Goal: Book appointment/travel/reservation

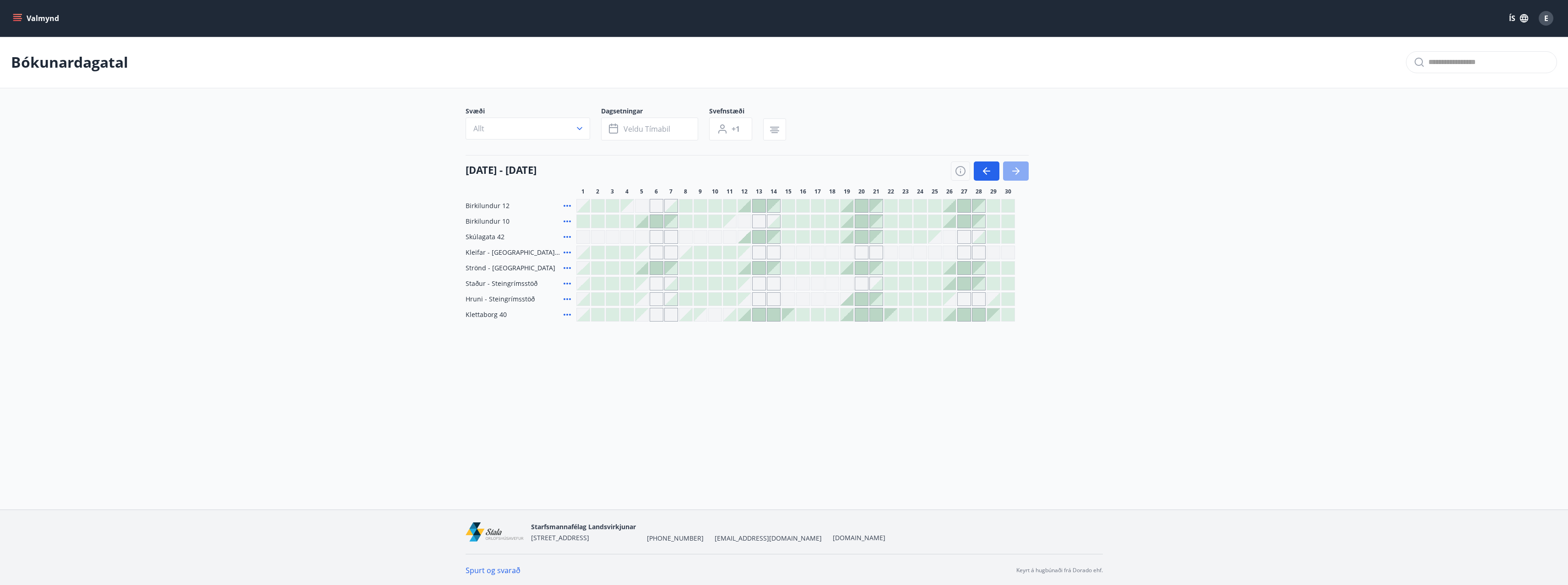
click at [1020, 164] on button "button" at bounding box center [1016, 172] width 26 height 19
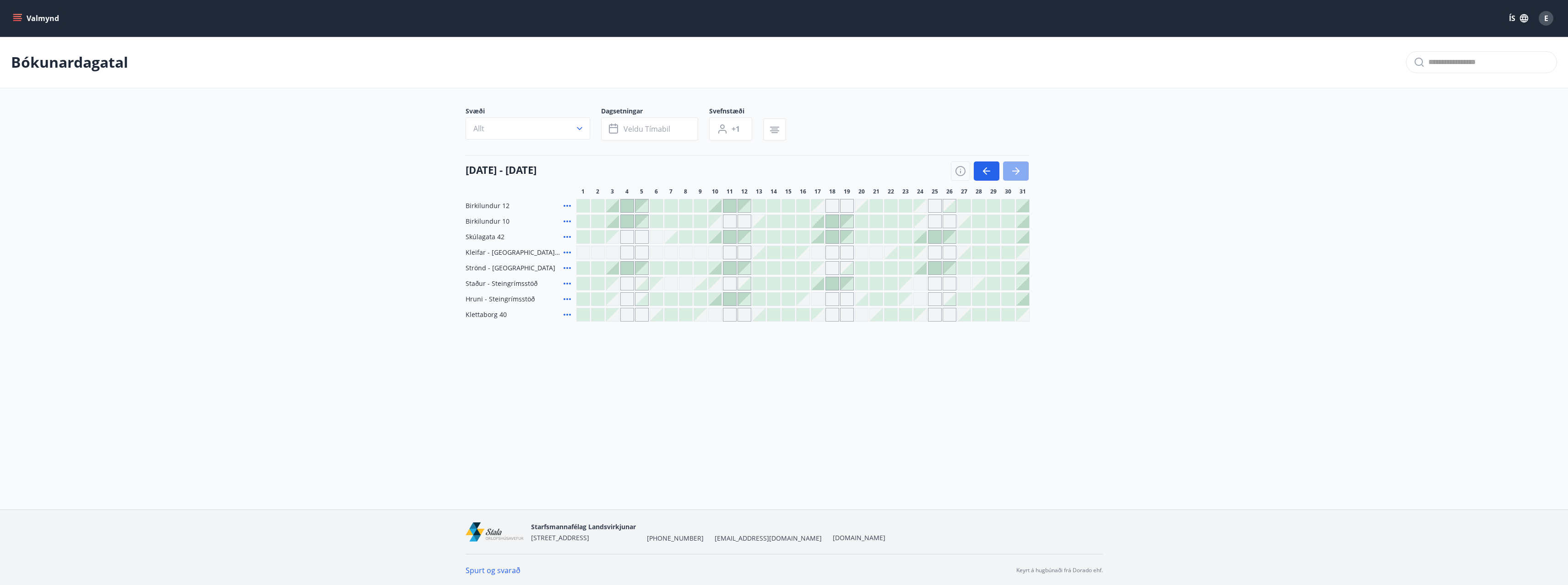
click at [1015, 168] on icon "button" at bounding box center [1016, 171] width 11 height 11
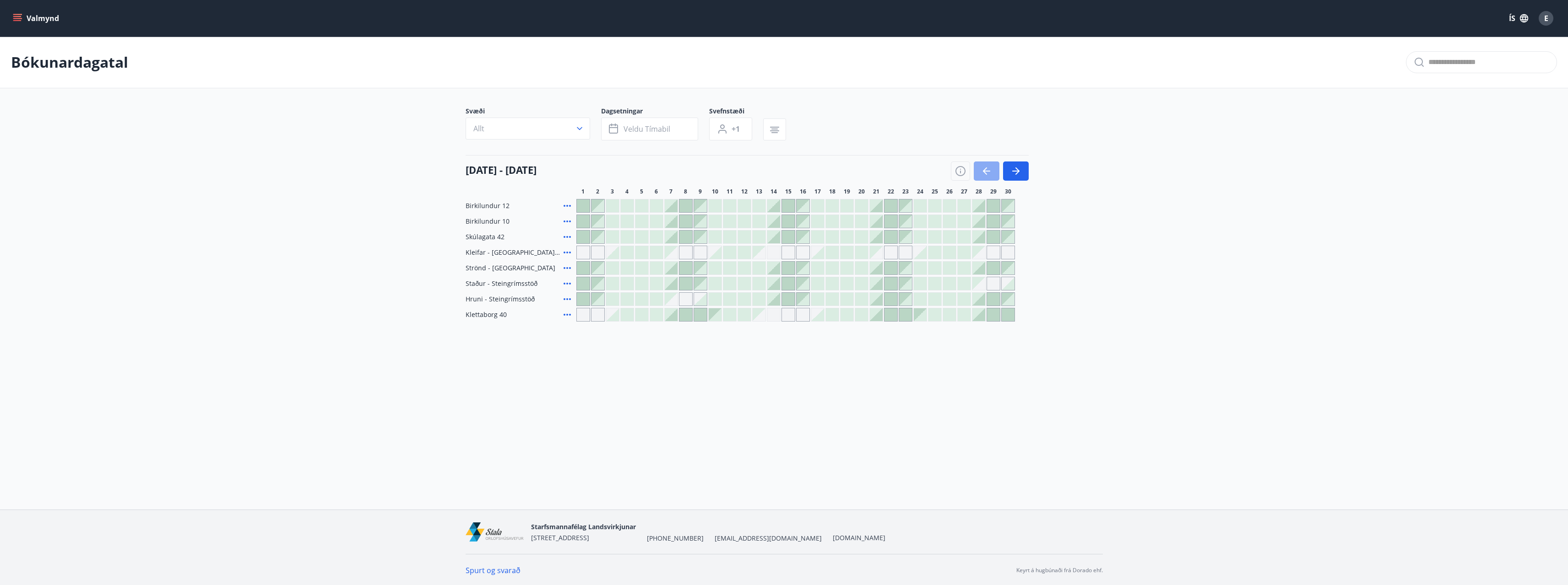
click at [989, 169] on icon "button" at bounding box center [986, 171] width 11 height 11
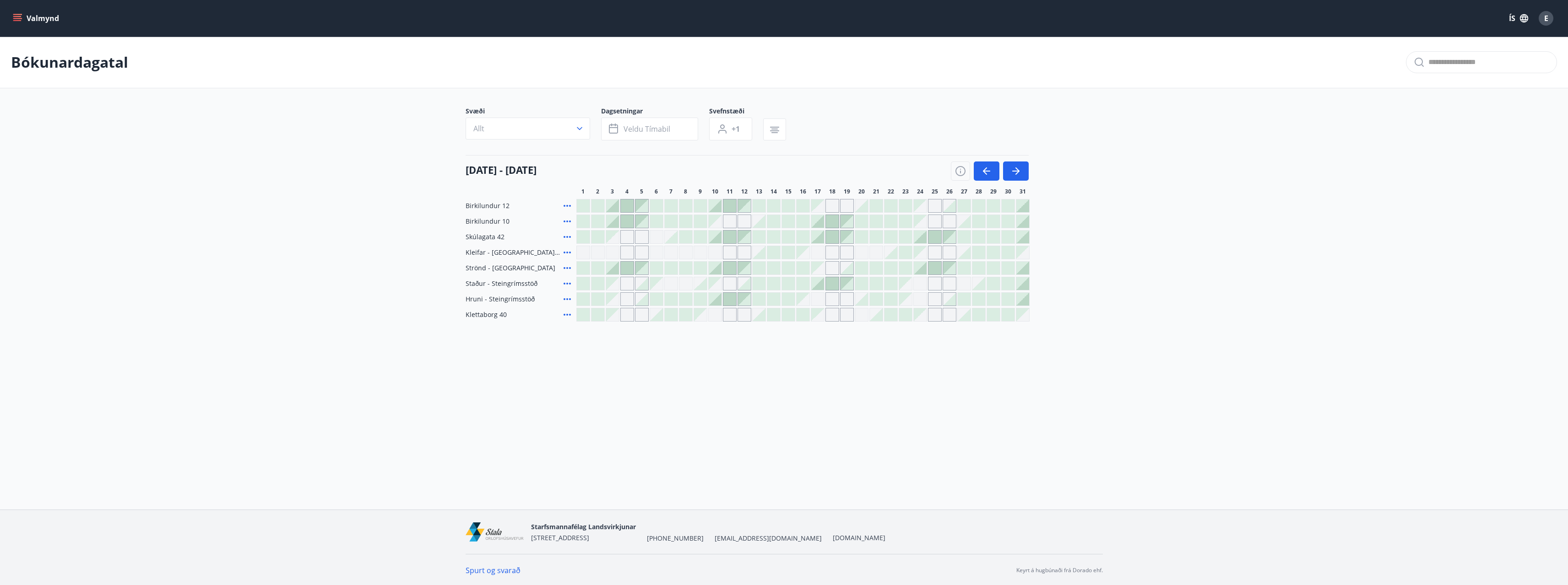
click at [908, 268] on div at bounding box center [906, 268] width 12 height 12
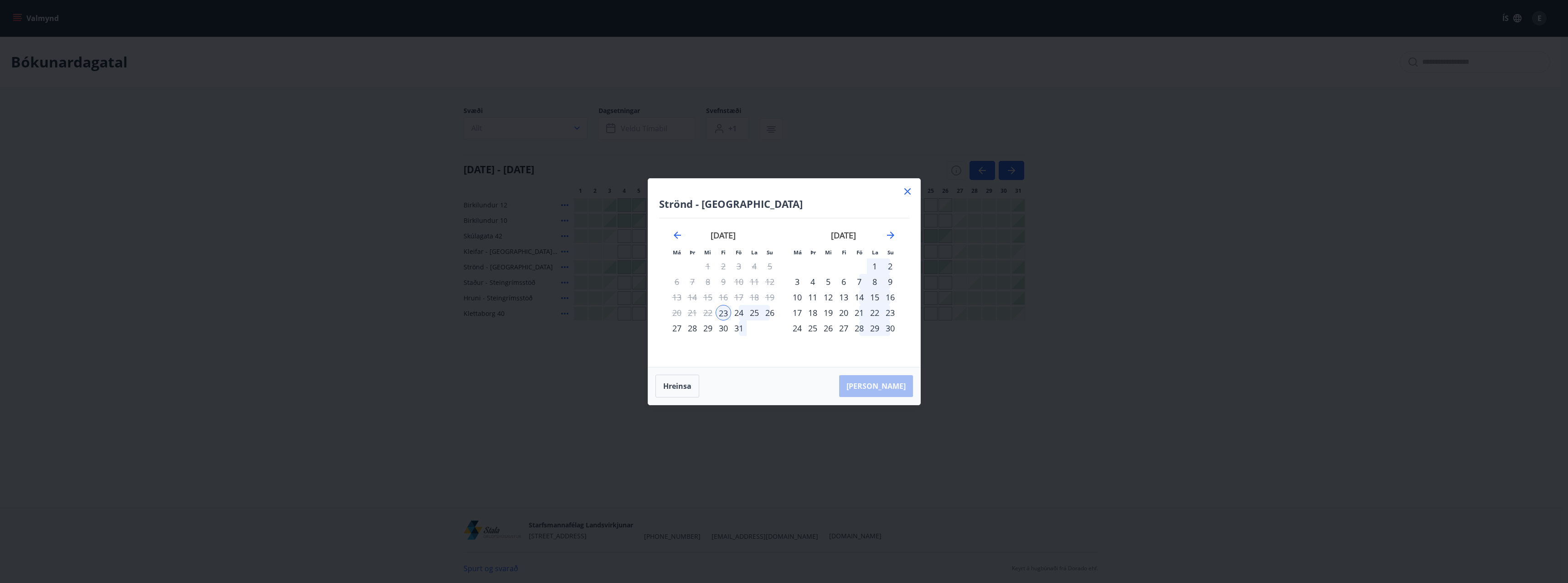
click at [678, 328] on div "27" at bounding box center [677, 329] width 16 height 16
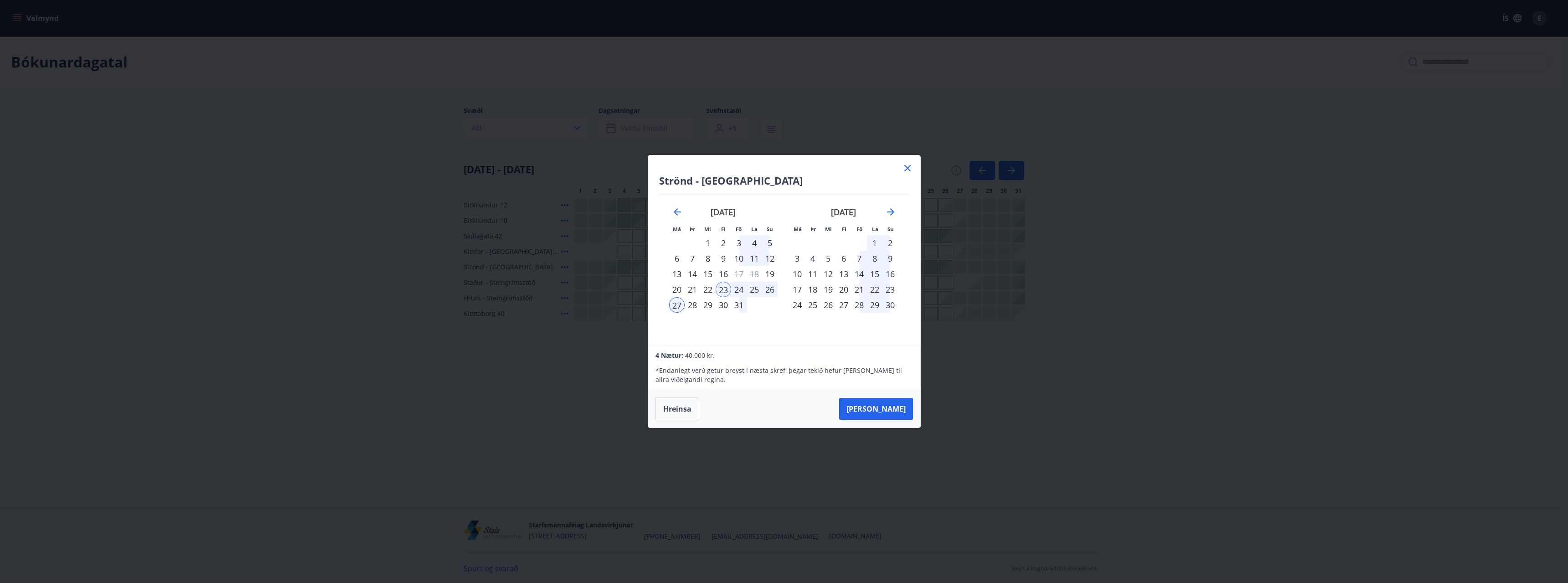
click at [910, 168] on icon at bounding box center [908, 168] width 11 height 11
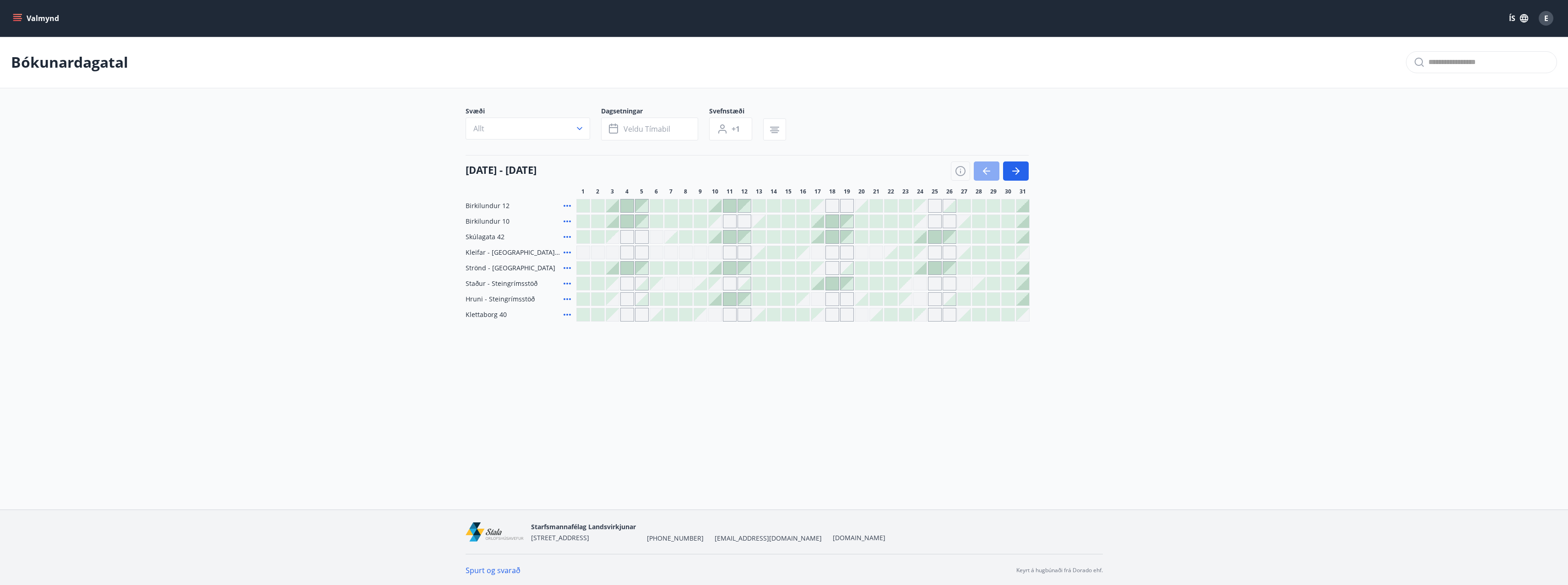
click at [985, 169] on icon "button" at bounding box center [985, 171] width 4 height 7
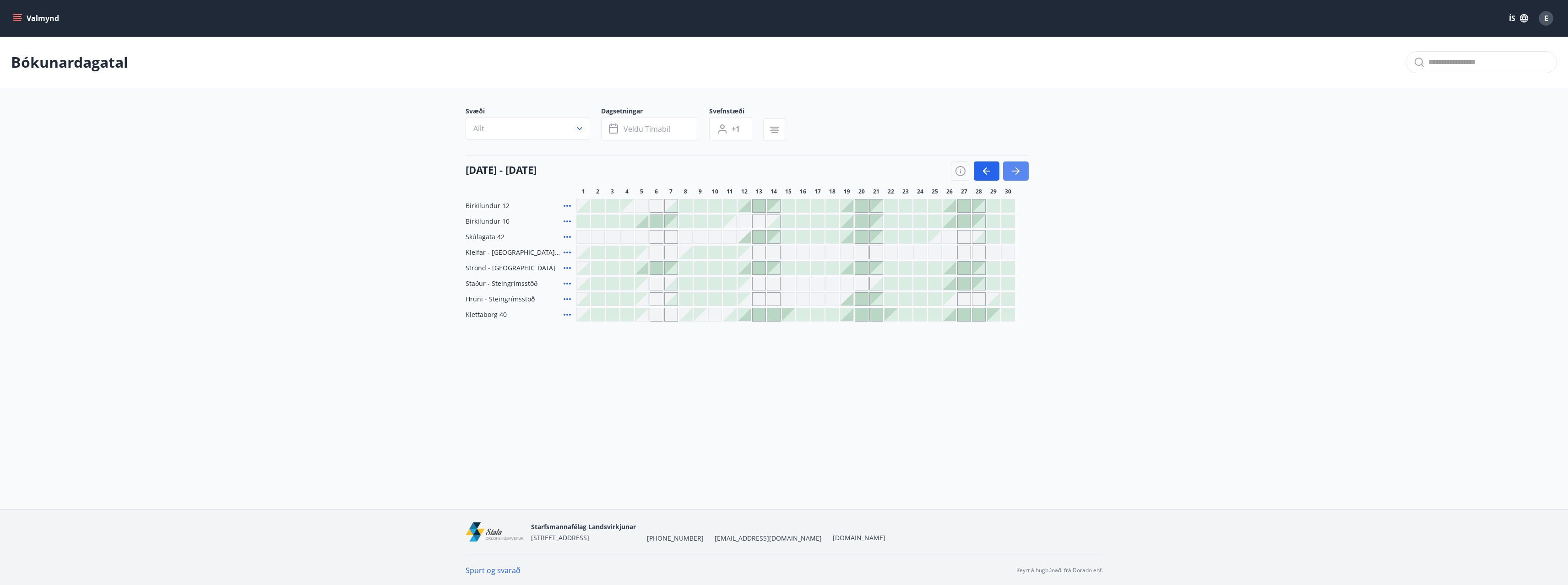
click at [1021, 170] on icon "button" at bounding box center [1016, 171] width 11 height 11
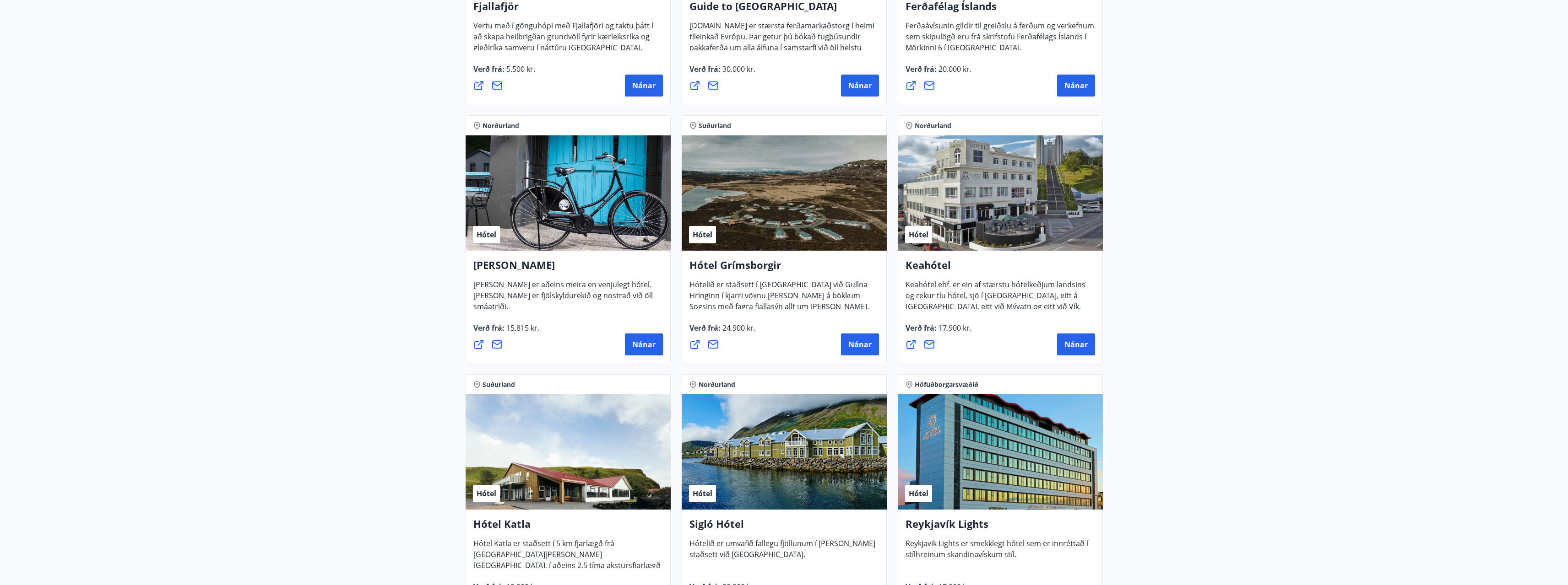
scroll to position [366, 0]
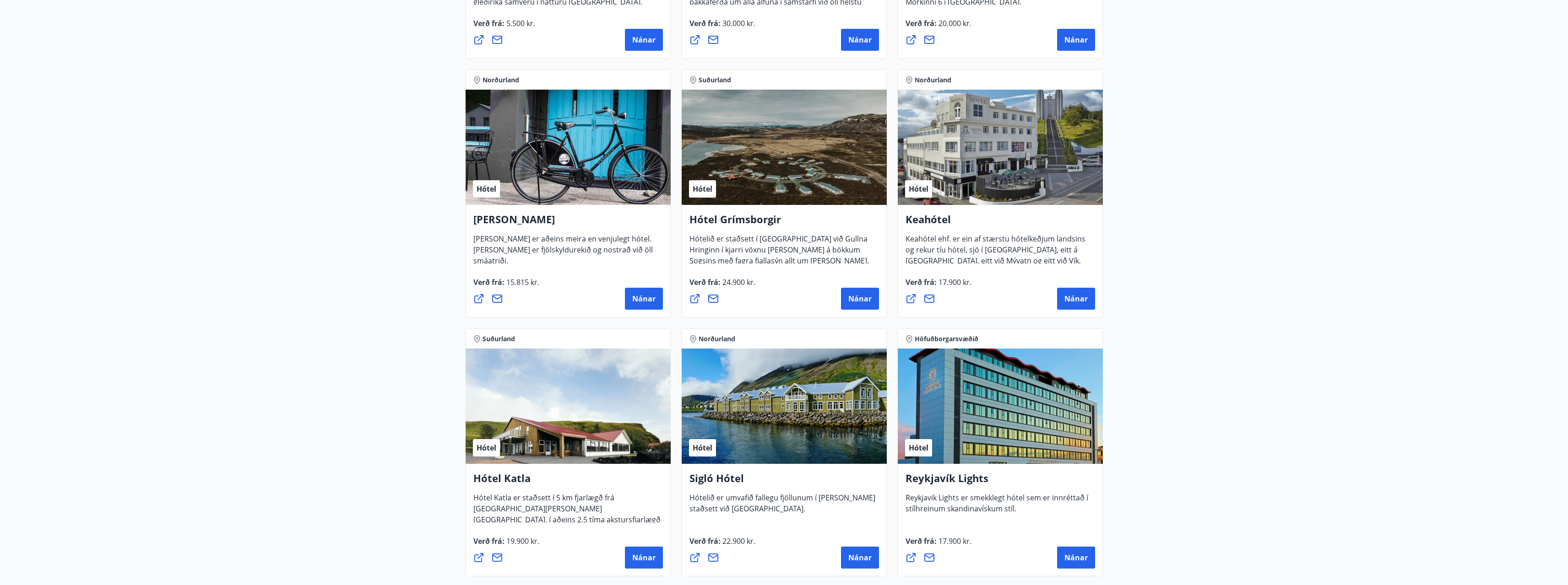
click at [998, 172] on div "Hótel" at bounding box center [1000, 147] width 205 height 115
click at [1075, 298] on span "Nánar" at bounding box center [1076, 298] width 23 height 10
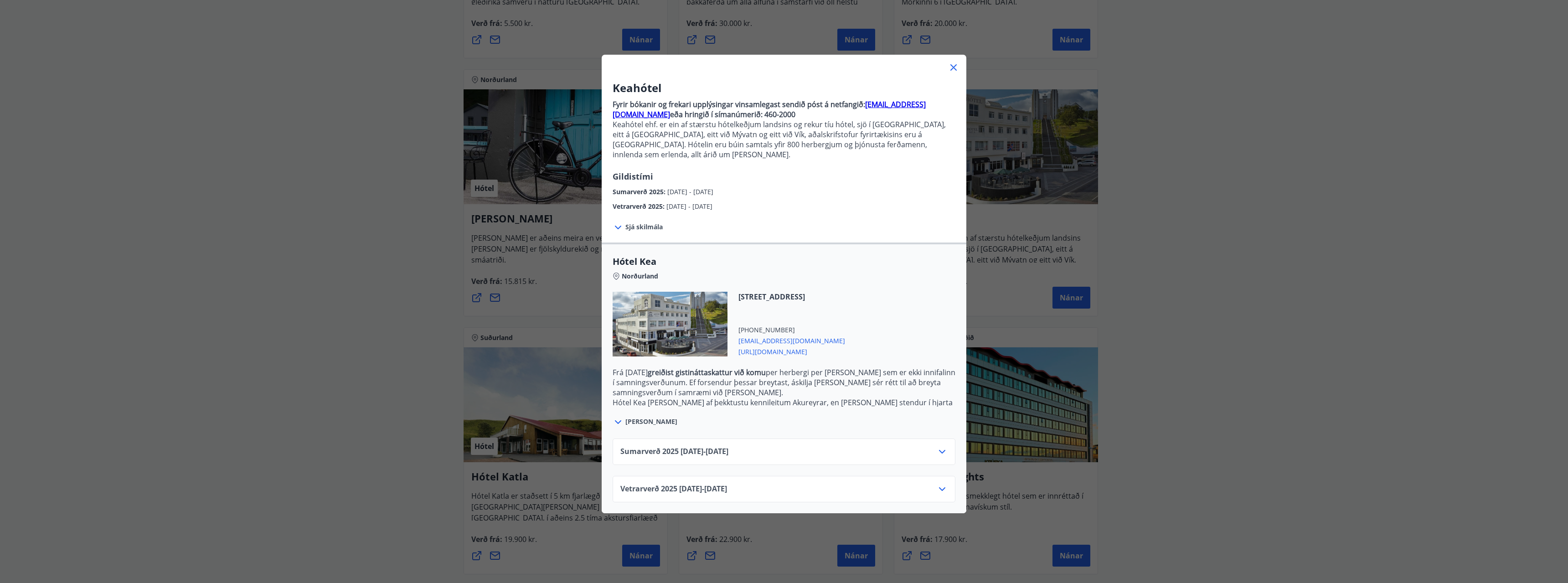
click at [954, 71] on icon at bounding box center [954, 67] width 11 height 11
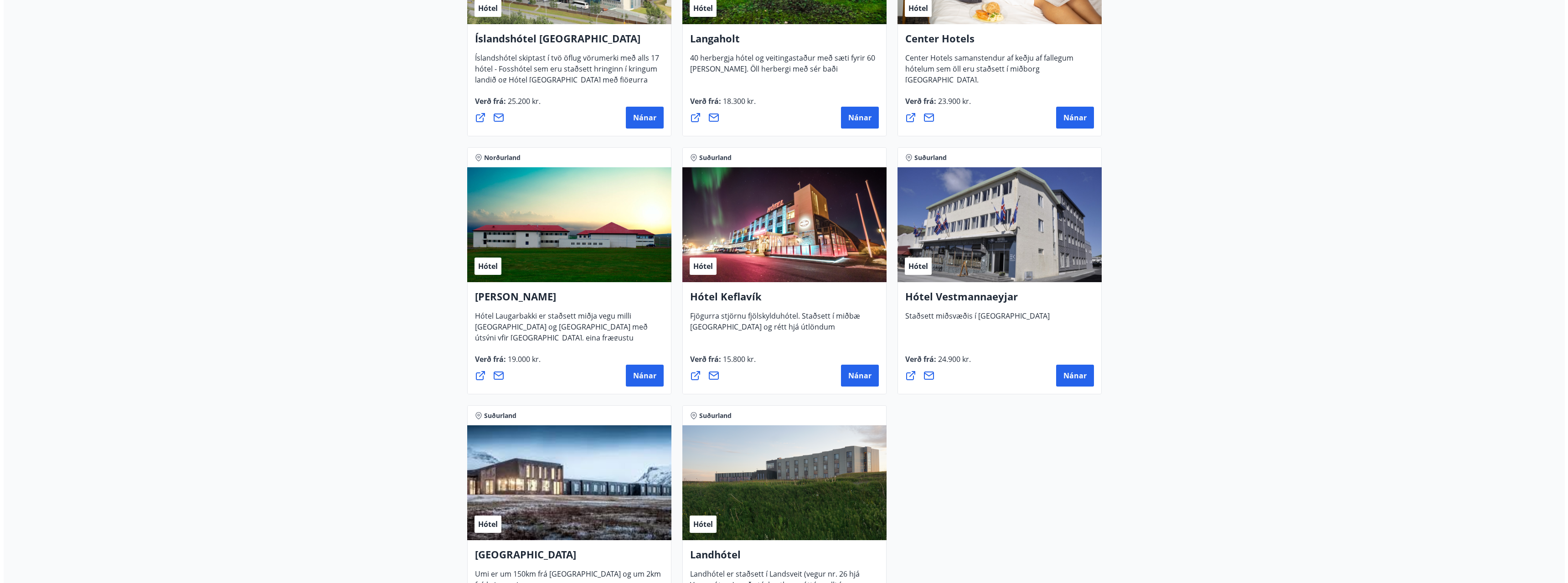
scroll to position [2098, 0]
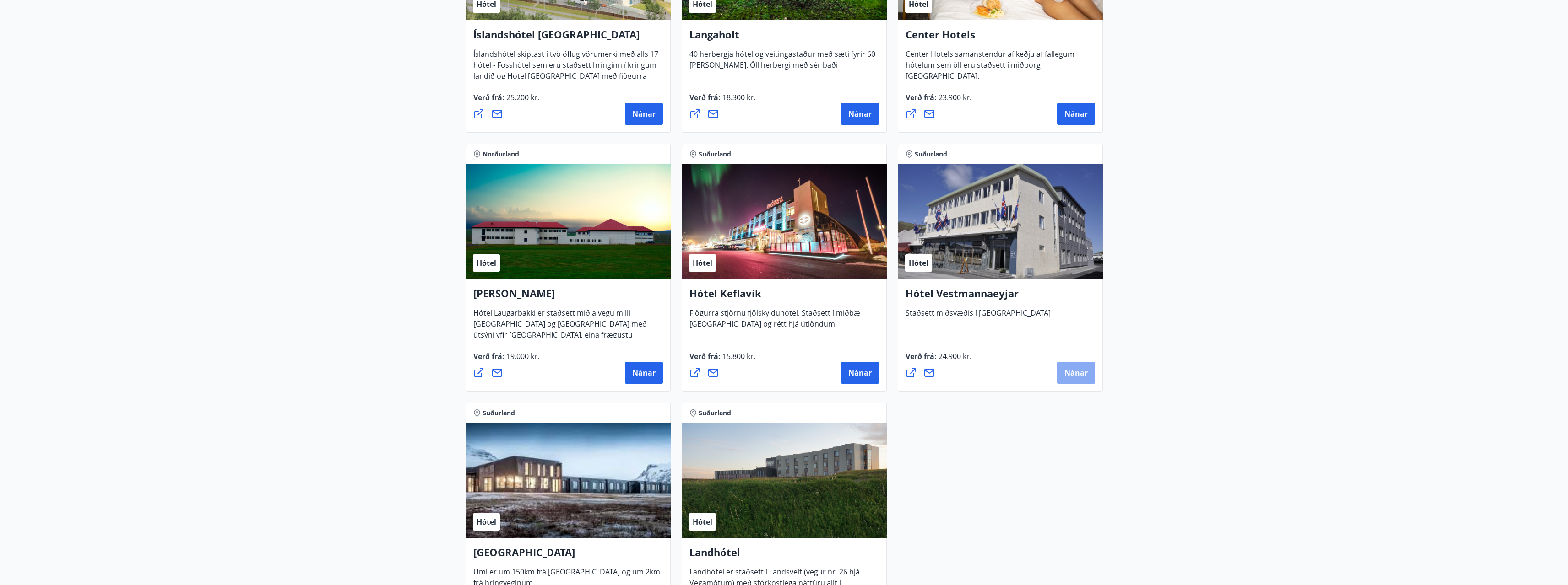
click at [1086, 368] on span "Nánar" at bounding box center [1076, 373] width 23 height 10
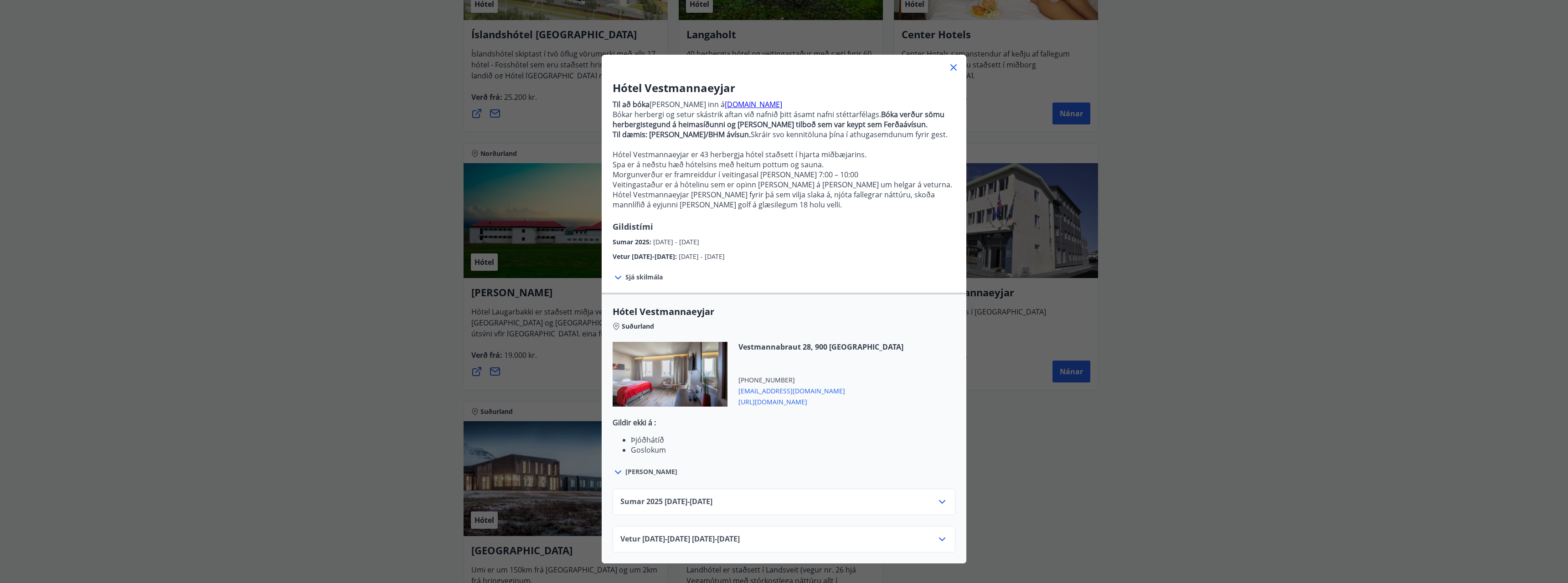
click at [815, 230] on div "Hótel Vestmannaeyjar Til að [PERSON_NAME] [PERSON_NAME] inn á [DOMAIN_NAME] Bók…" at bounding box center [784, 171] width 365 height 182
click at [953, 71] on icon at bounding box center [953, 67] width 6 height 6
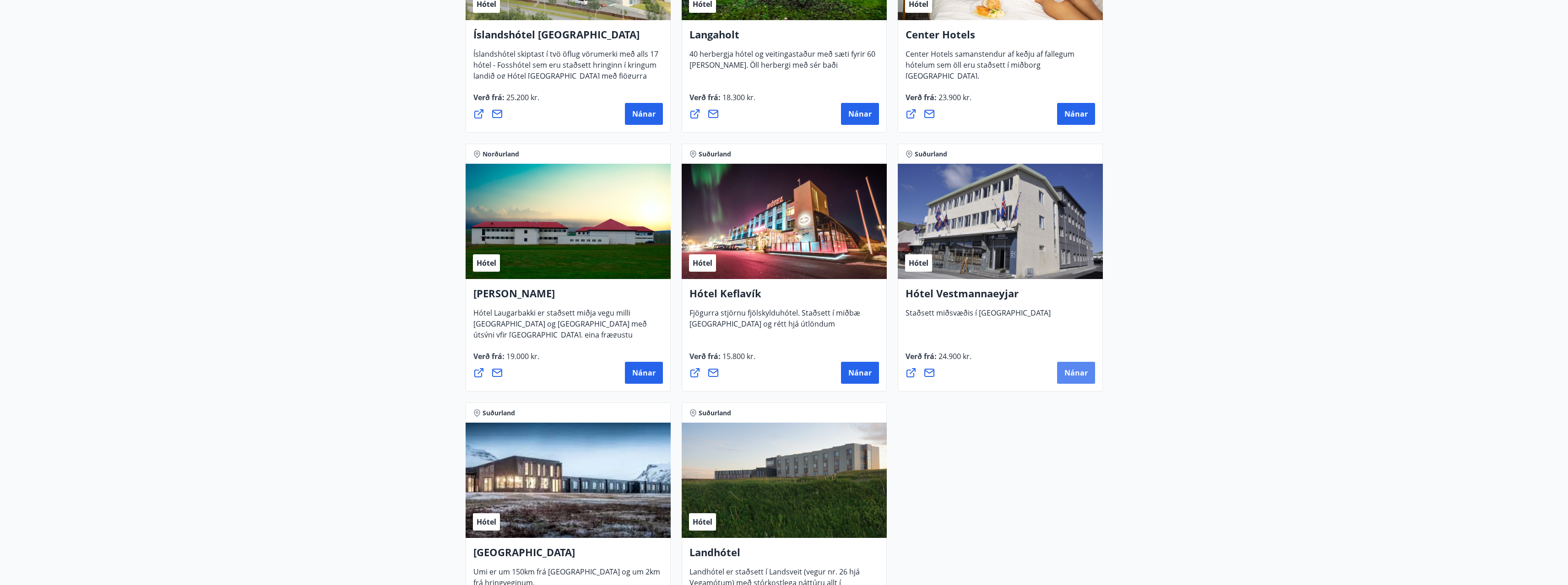
click at [1079, 368] on span "Nánar" at bounding box center [1076, 373] width 23 height 10
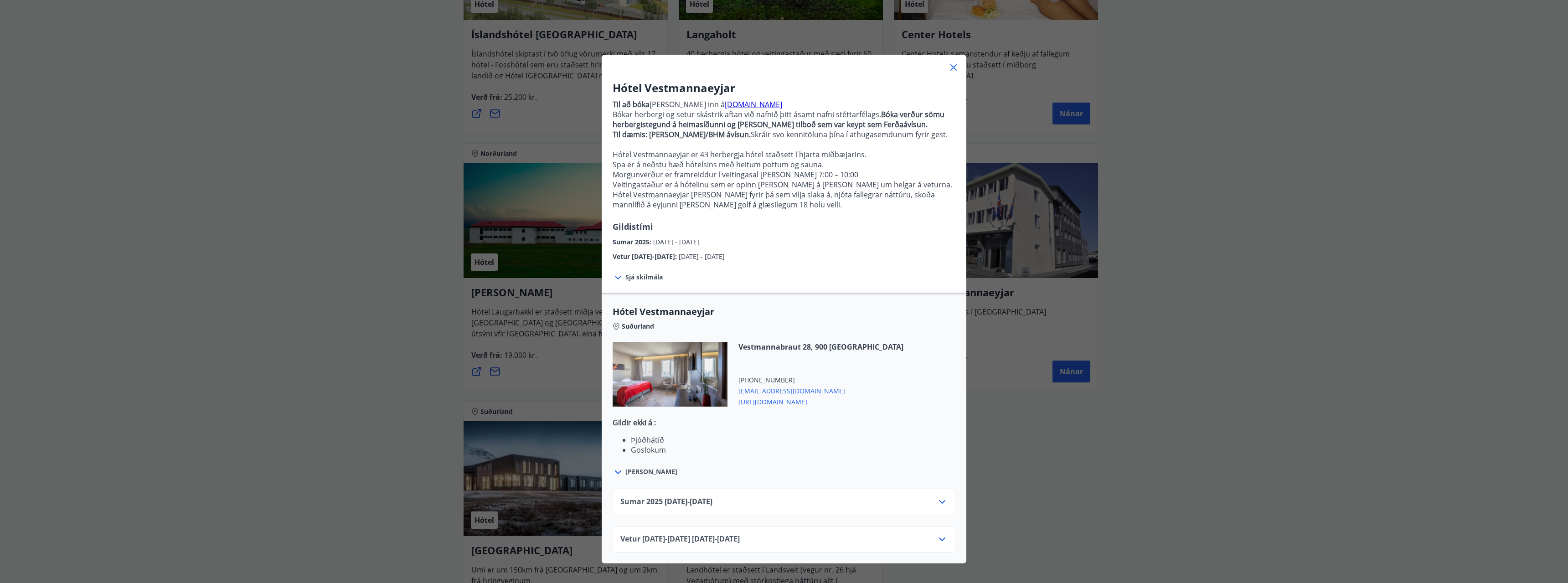
click at [696, 530] on div "Vetur [DATE]-[DATE] [DATE] - [DATE]" at bounding box center [784, 540] width 343 height 26
click at [930, 540] on div "Vetur [DATE]-[DATE] [DATE] - [DATE]" at bounding box center [784, 543] width 327 height 19
click at [937, 540] on icon at bounding box center [942, 540] width 11 height 11
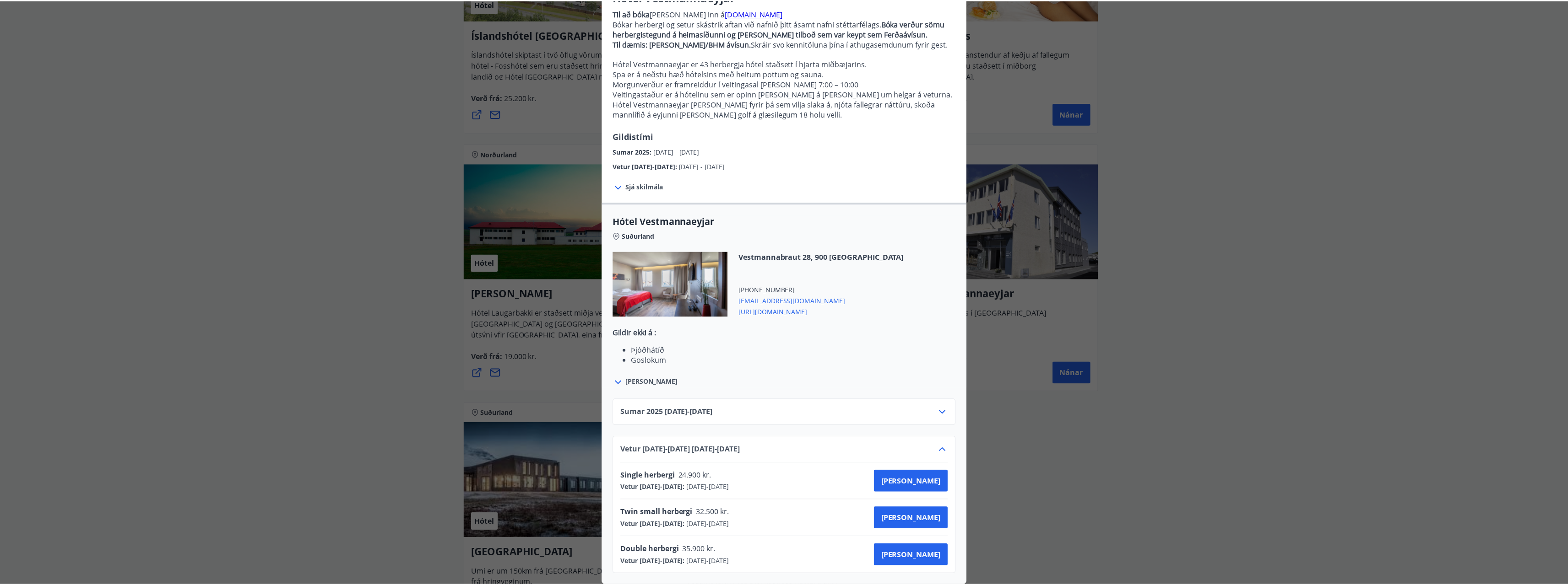
scroll to position [98, 0]
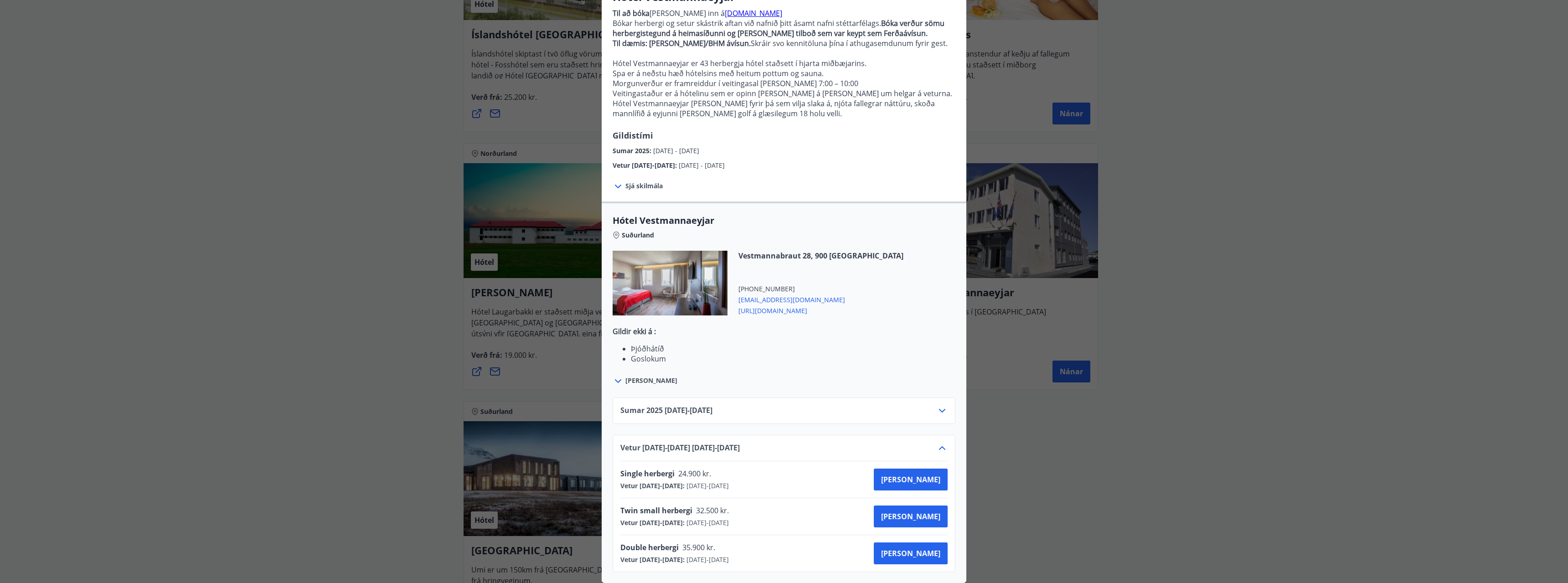
click at [412, 268] on div "Hótel Vestmannaeyjar Til að [PERSON_NAME] [PERSON_NAME] inn á [DOMAIN_NAME] Bók…" at bounding box center [784, 200] width 1568 height 583
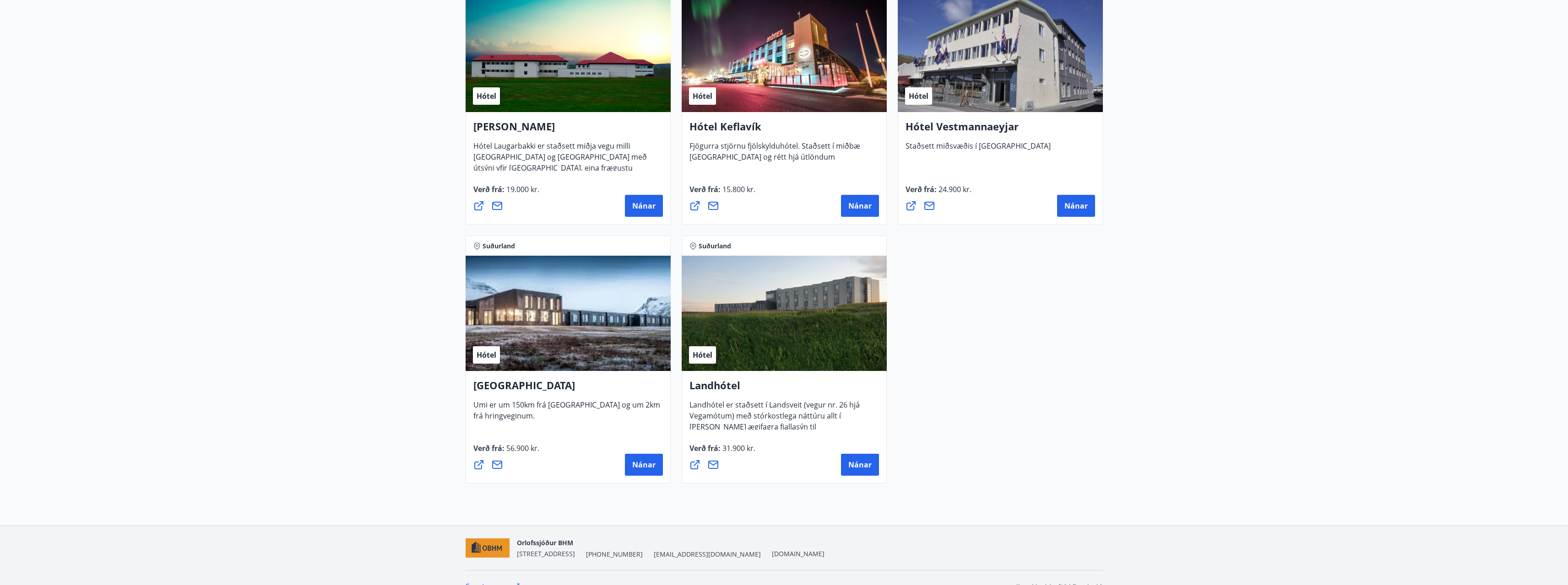
scroll to position [2290, 0]
